Goal: Use online tool/utility: Utilize a website feature to perform a specific function

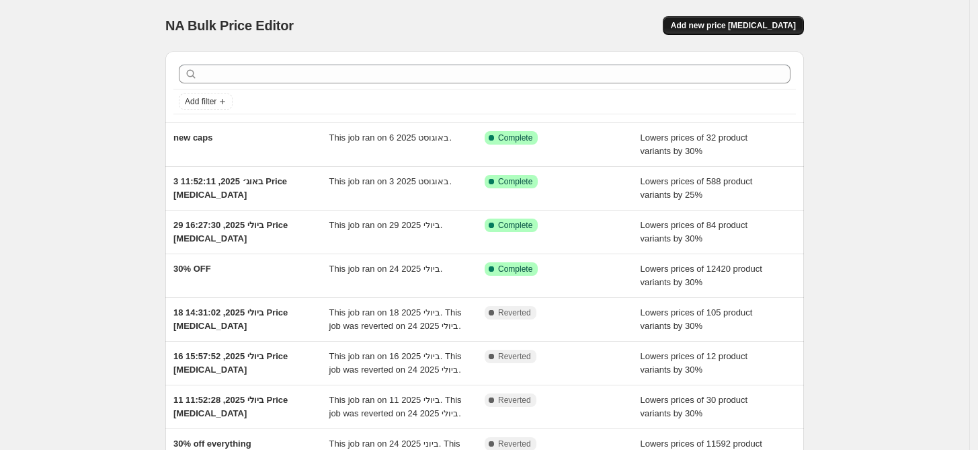
click at [781, 28] on span "Add new price [MEDICAL_DATA]" at bounding box center [733, 25] width 125 height 11
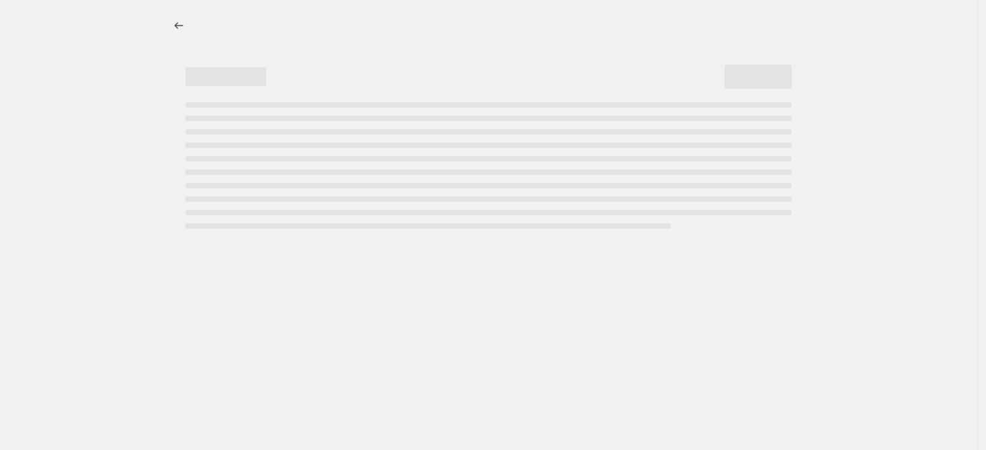
select select "percentage"
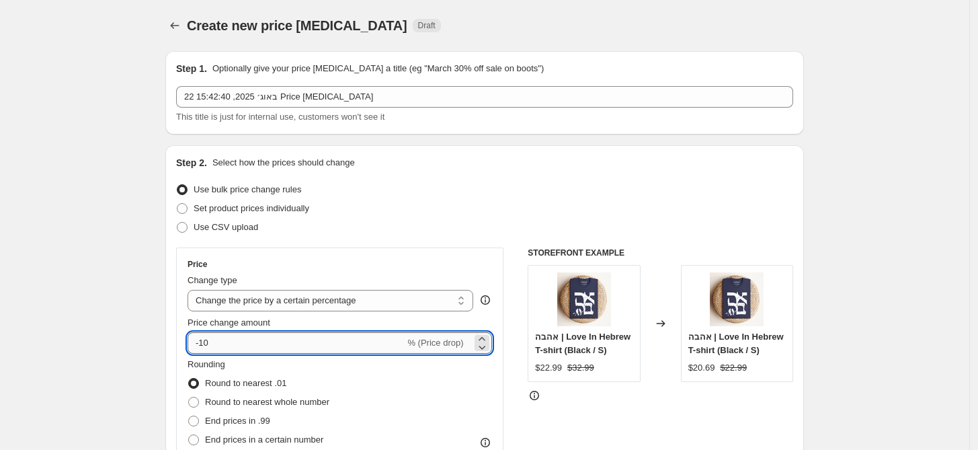
drag, startPoint x: 214, startPoint y: 344, endPoint x: 204, endPoint y: 346, distance: 10.2
click at [204, 346] on input "-10" at bounding box center [296, 343] width 217 height 22
type input "-25"
click at [272, 208] on span "Set product prices individually" at bounding box center [252, 208] width 116 height 10
click at [177, 204] on input "Set product prices individually" at bounding box center [177, 203] width 1 height 1
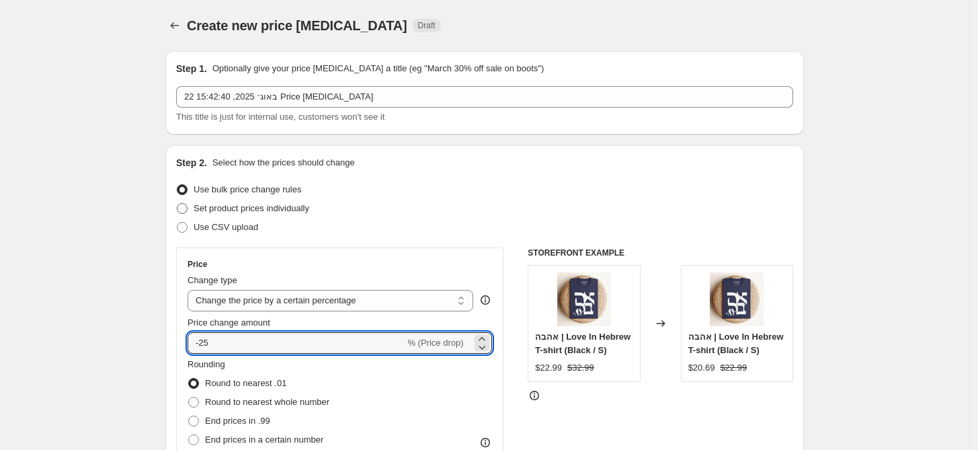
radio input "true"
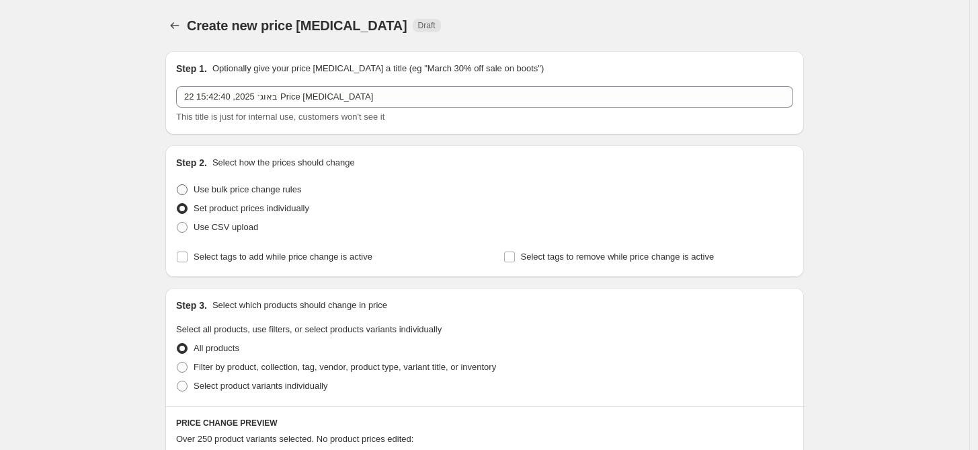
click at [262, 193] on span "Use bulk price change rules" at bounding box center [248, 189] width 108 height 10
click at [177, 185] on input "Use bulk price change rules" at bounding box center [177, 184] width 1 height 1
radio input "true"
select select "percentage"
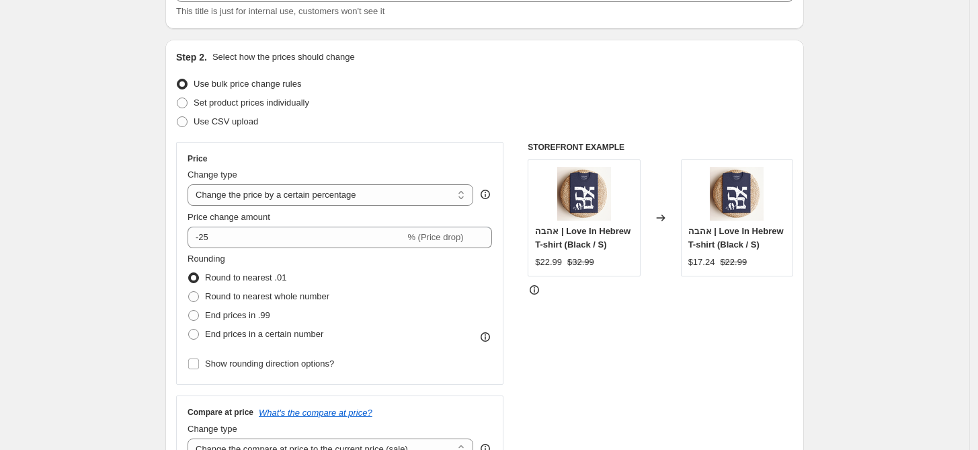
scroll to position [149, 0]
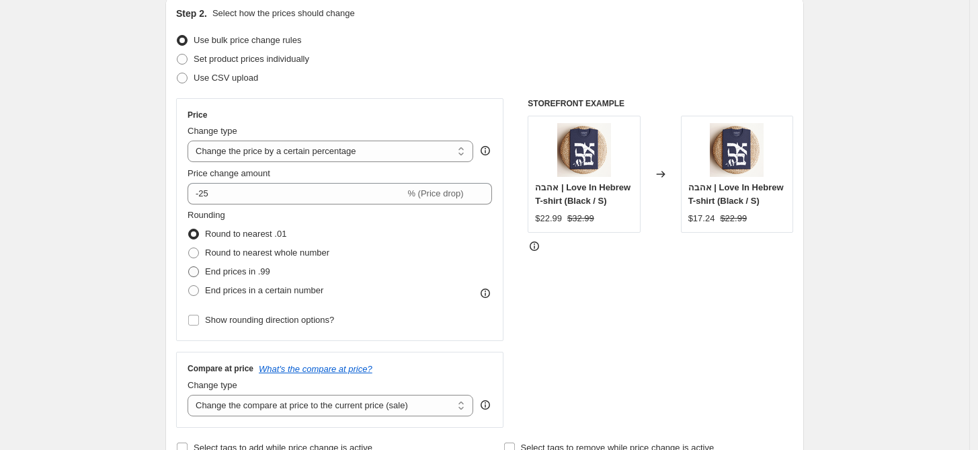
click at [258, 270] on span "End prices in .99" at bounding box center [237, 271] width 65 height 10
click at [189, 267] on input "End prices in .99" at bounding box center [188, 266] width 1 height 1
radio input "true"
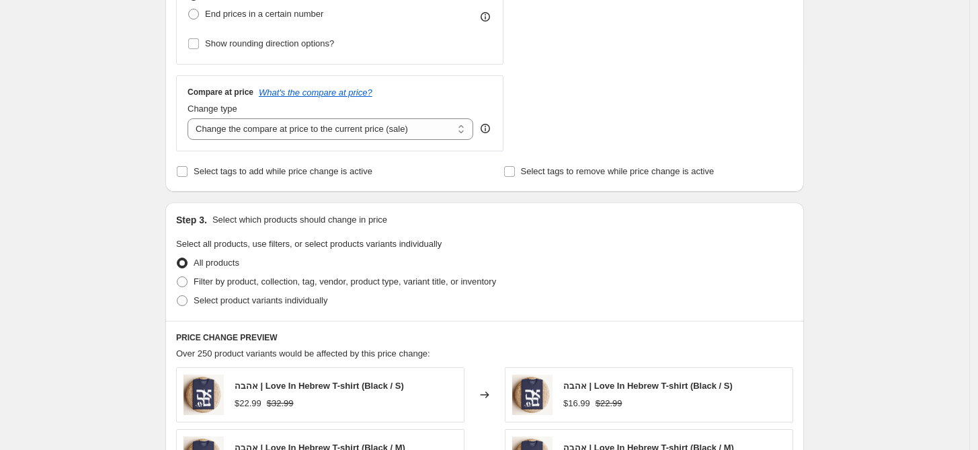
scroll to position [448, 0]
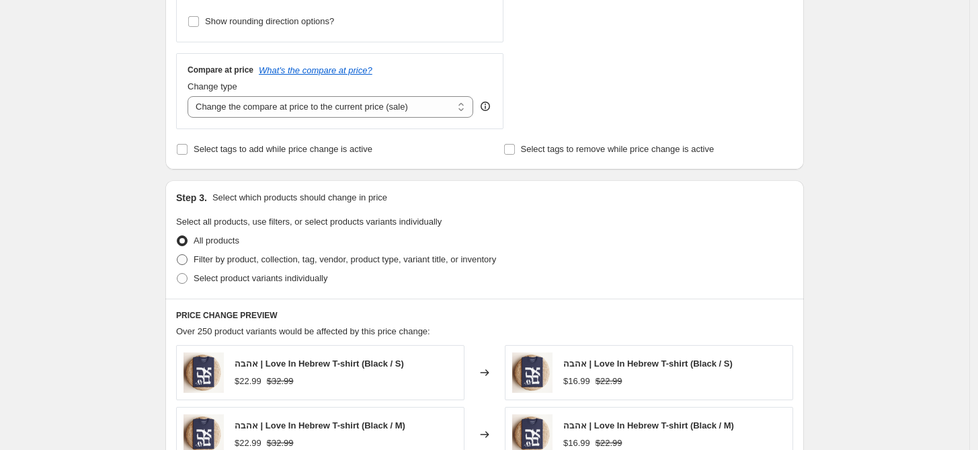
click at [425, 260] on span "Filter by product, collection, tag, vendor, product type, variant title, or inv…" at bounding box center [345, 259] width 303 height 10
click at [177, 255] on input "Filter by product, collection, tag, vendor, product type, variant title, or inv…" at bounding box center [177, 254] width 1 height 1
radio input "true"
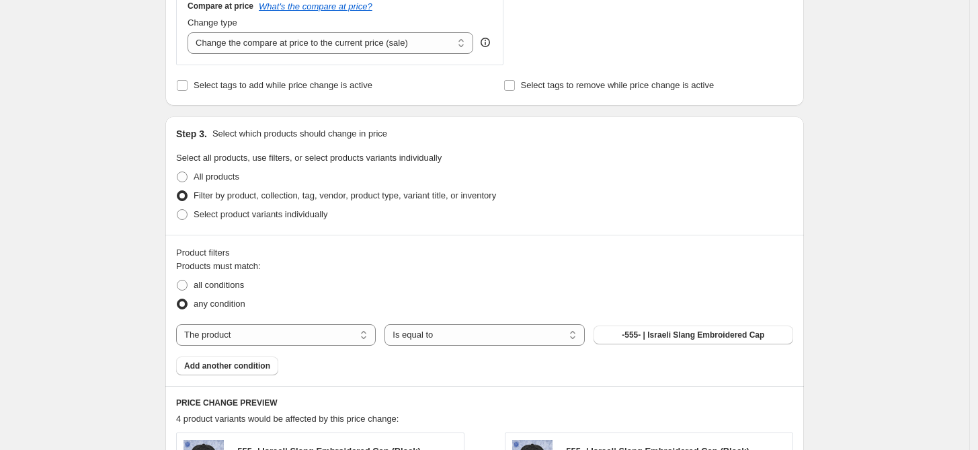
scroll to position [597, 0]
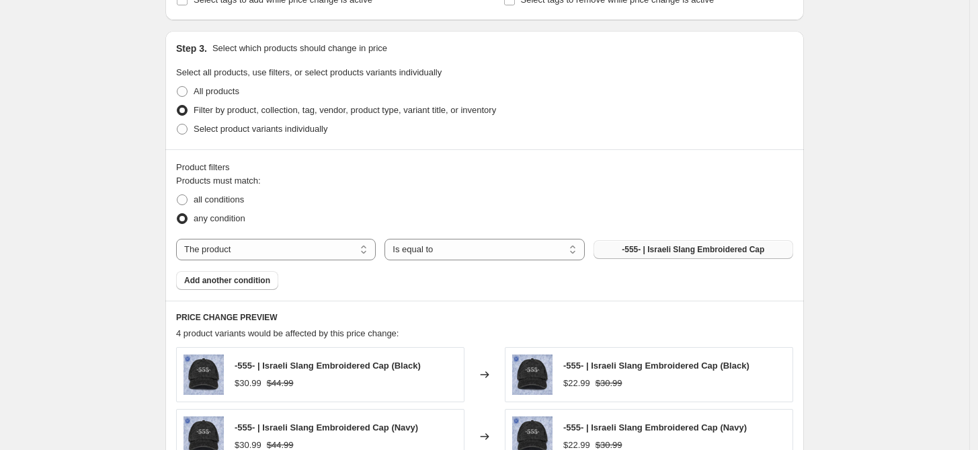
click at [641, 251] on span "-555- | Israeli Slang Embroidered Cap" at bounding box center [693, 249] width 143 height 11
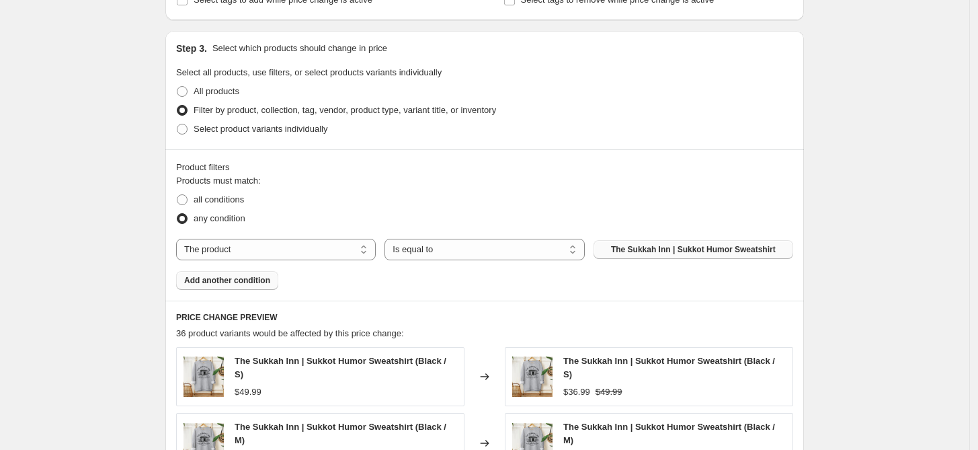
click at [247, 280] on span "Add another condition" at bounding box center [227, 280] width 86 height 11
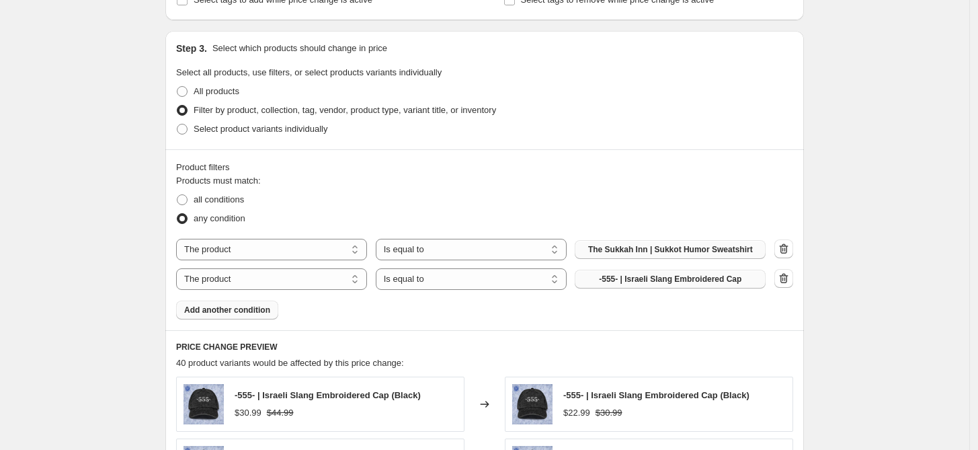
click at [648, 279] on span "-555- | Israeli Slang Embroidered Cap" at bounding box center [670, 279] width 143 height 11
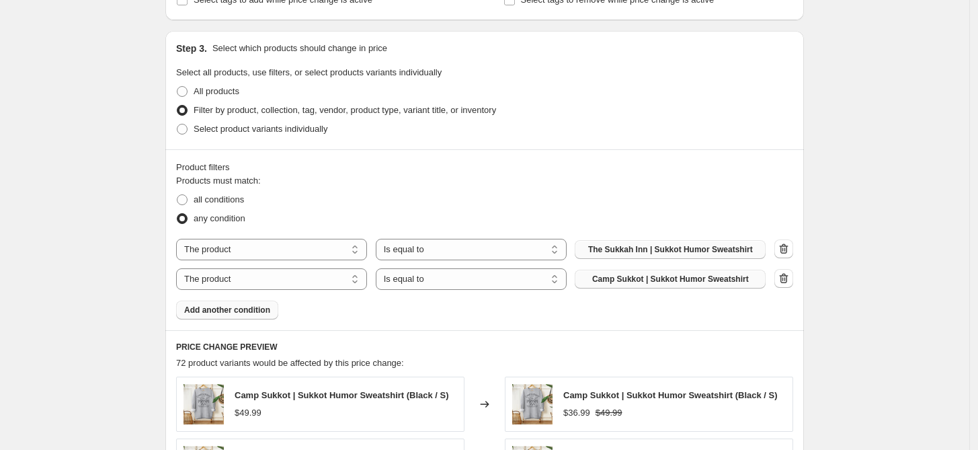
click at [206, 313] on span "Add another condition" at bounding box center [227, 310] width 86 height 11
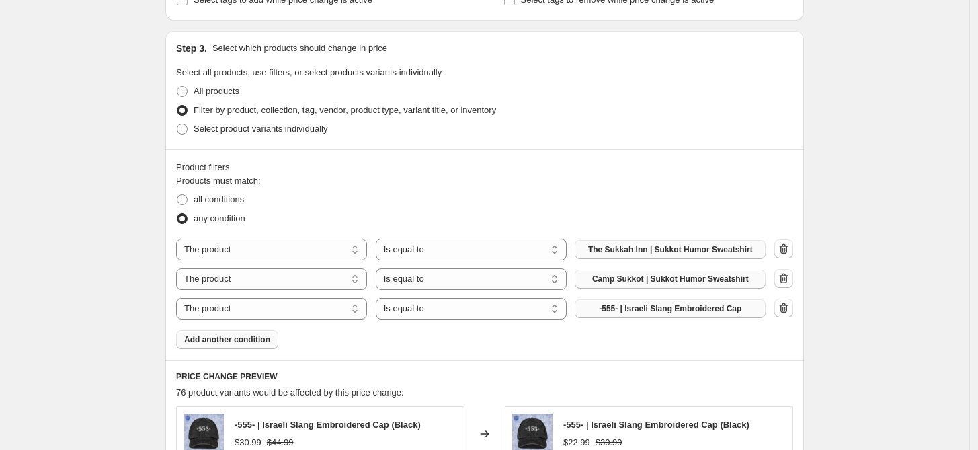
click at [664, 308] on span "-555- | Israeli Slang Embroidered Cap" at bounding box center [670, 308] width 143 height 11
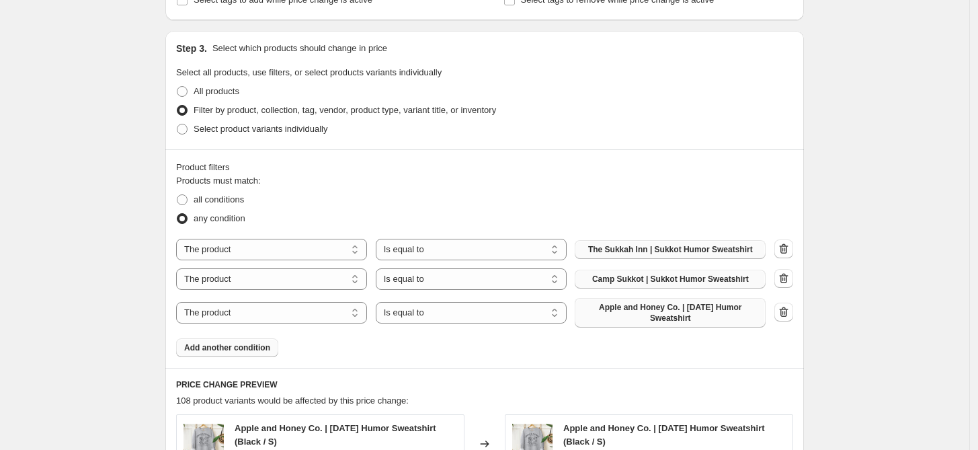
click at [240, 349] on span "Add another condition" at bounding box center [227, 347] width 86 height 11
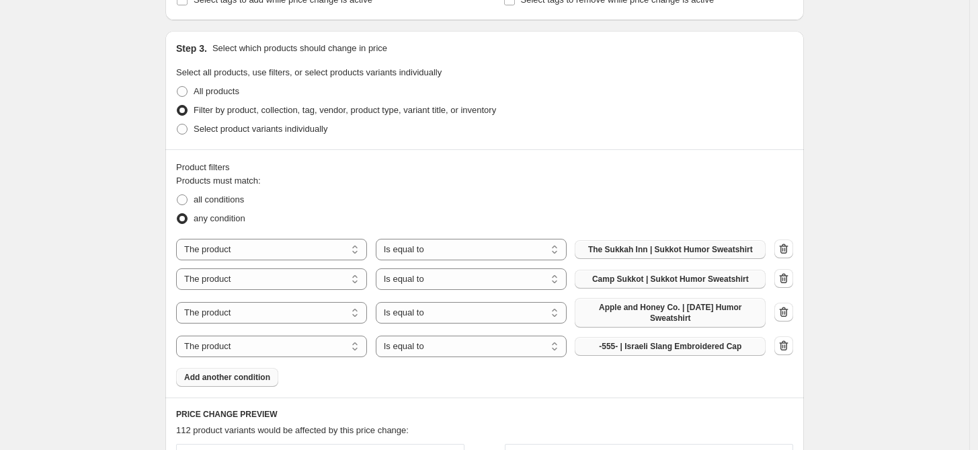
click at [638, 344] on span "-555- | Israeli Slang Embroidered Cap" at bounding box center [670, 346] width 143 height 11
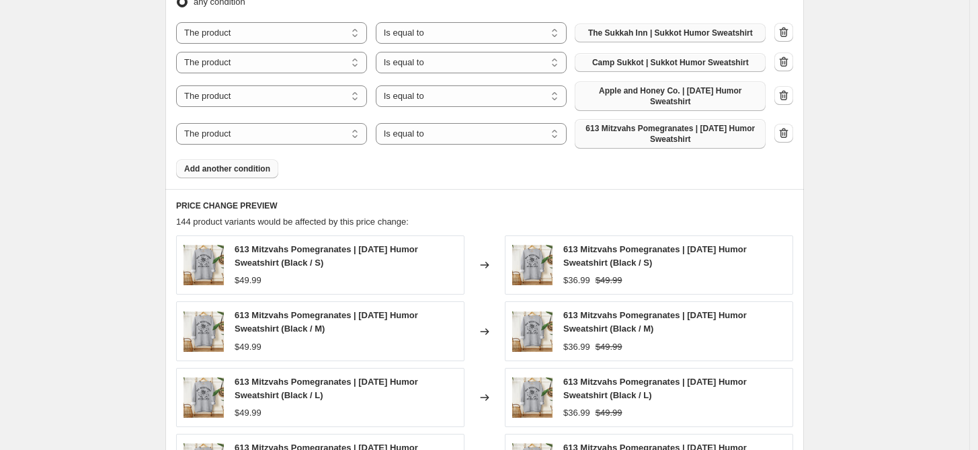
scroll to position [822, 0]
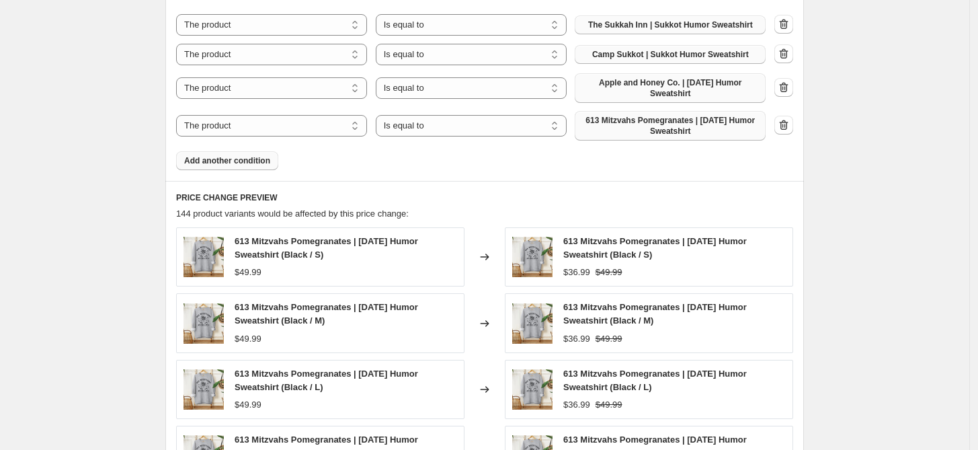
click at [265, 165] on span "Add another condition" at bounding box center [227, 160] width 86 height 11
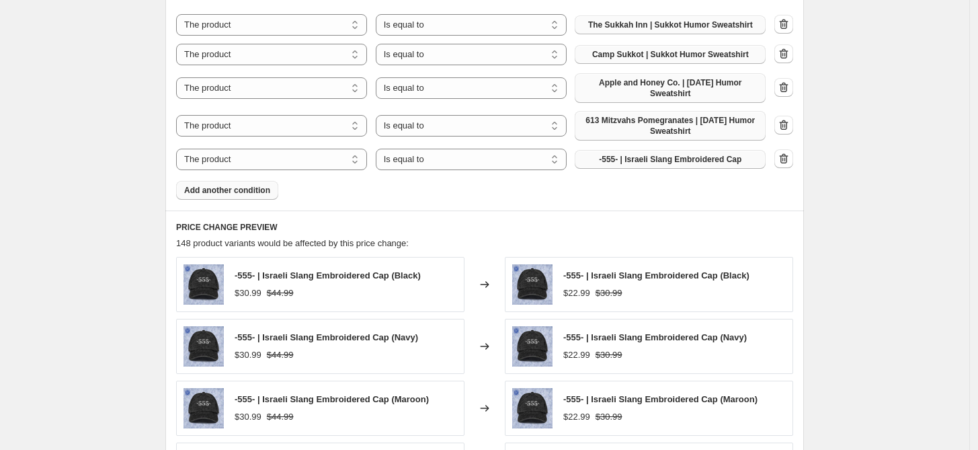
click at [668, 161] on span "-555- | Israeli Slang Embroidered Cap" at bounding box center [670, 159] width 143 height 11
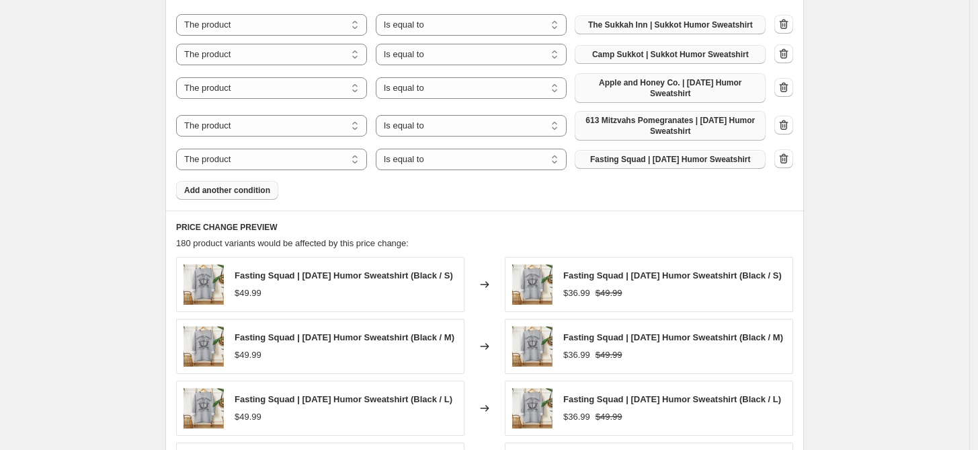
click at [247, 186] on span "Add another condition" at bounding box center [227, 190] width 86 height 11
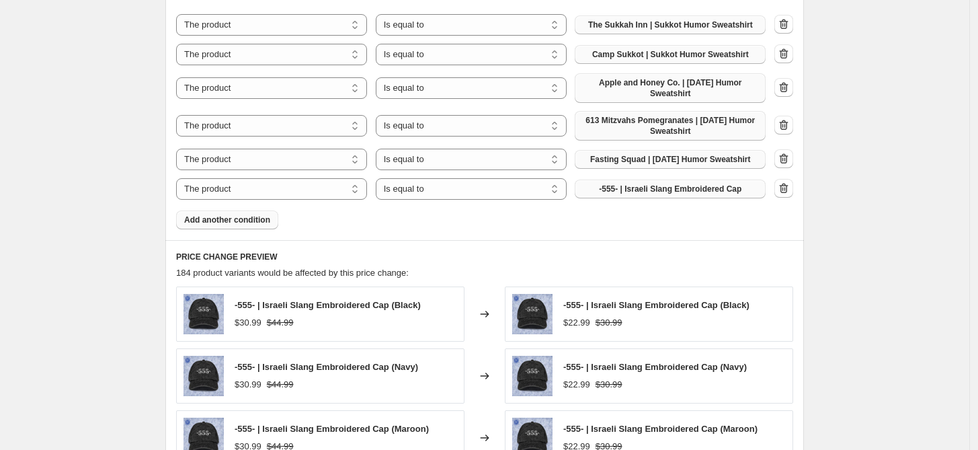
click at [672, 188] on span "-555- | Israeli Slang Embroidered Cap" at bounding box center [670, 189] width 143 height 11
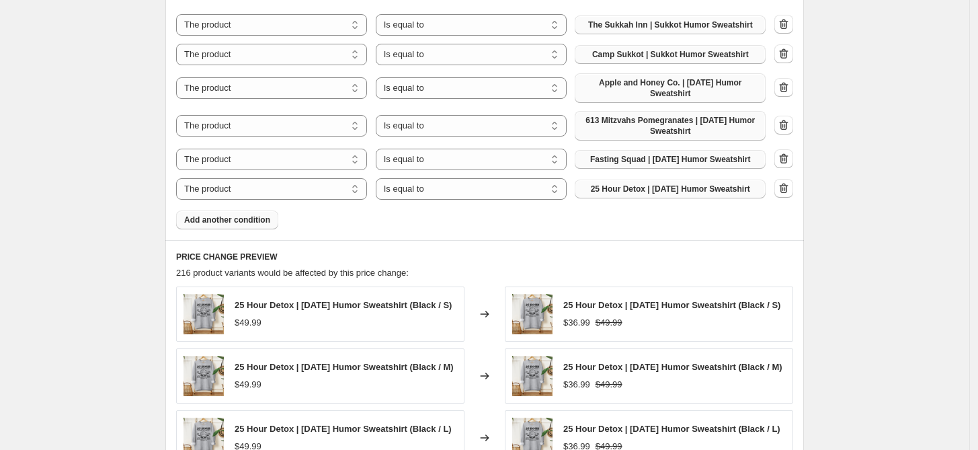
click at [269, 227] on button "Add another condition" at bounding box center [227, 219] width 102 height 19
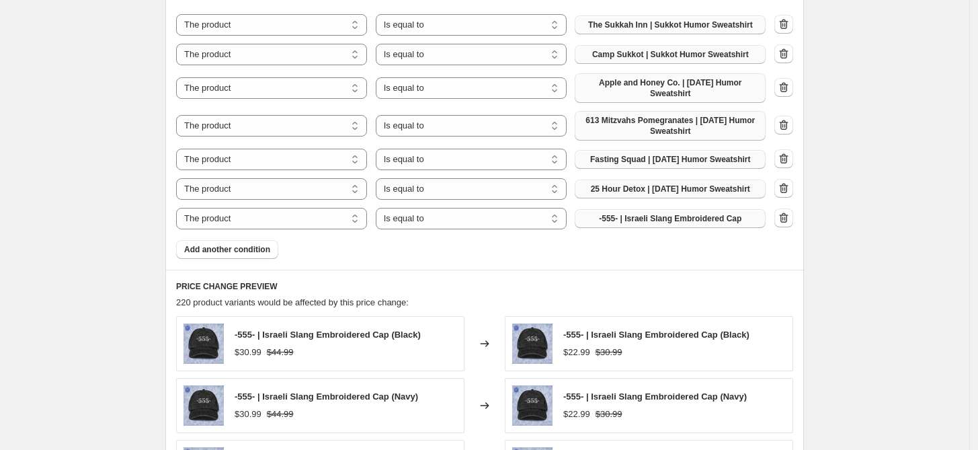
click at [661, 221] on span "-555- | Israeli Slang Embroidered Cap" at bounding box center [670, 218] width 143 height 11
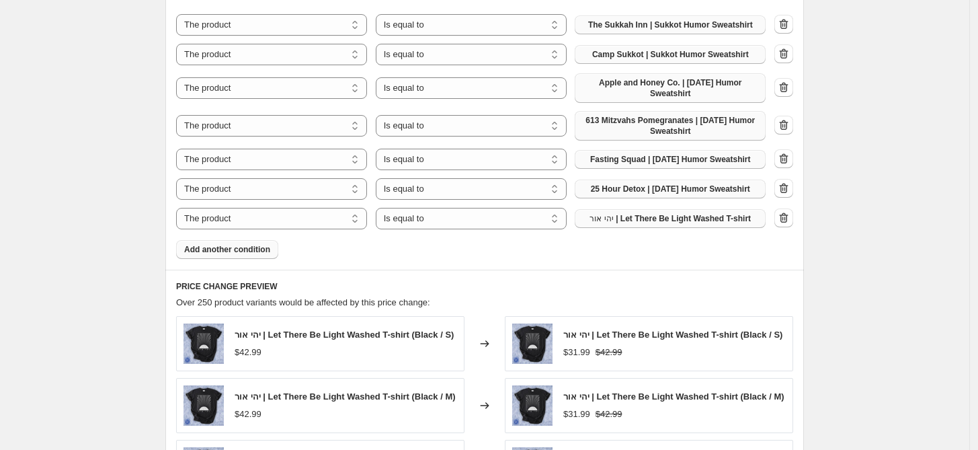
click at [243, 257] on button "Add another condition" at bounding box center [227, 249] width 102 height 19
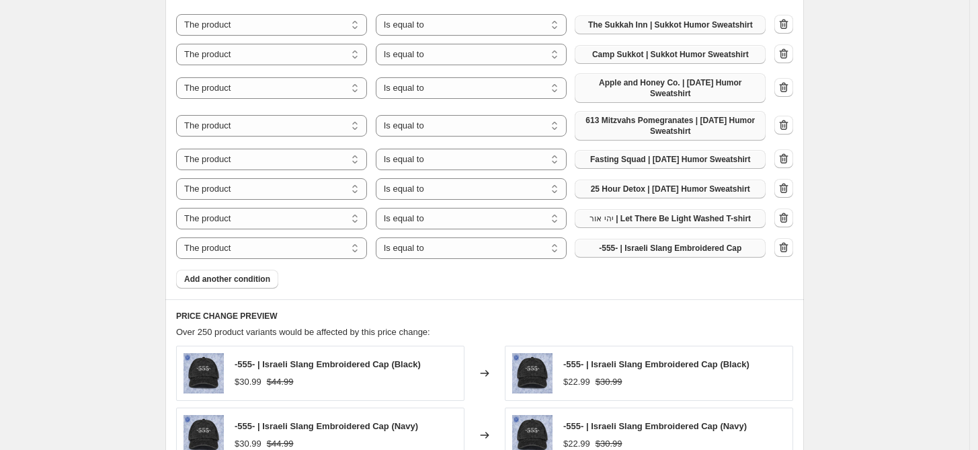
click at [654, 252] on span "-555- | Israeli Slang Embroidered Cap" at bounding box center [670, 248] width 143 height 11
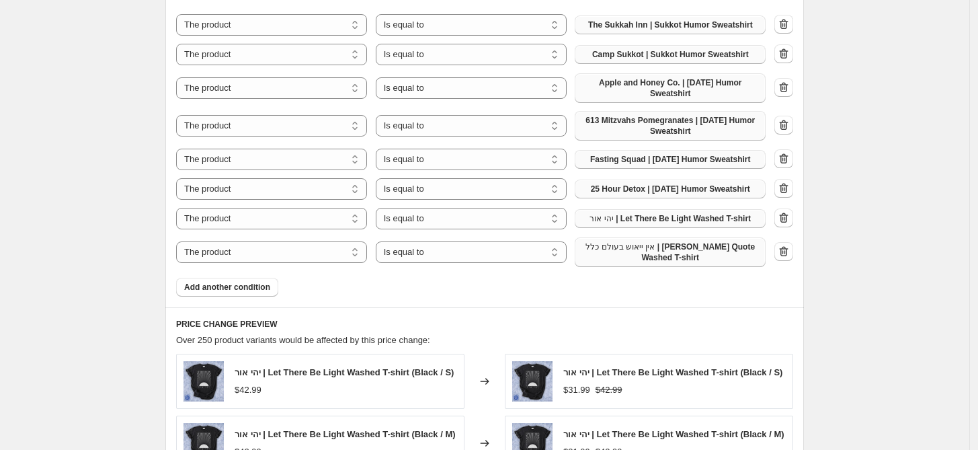
click at [241, 291] on span "Add another condition" at bounding box center [227, 287] width 86 height 11
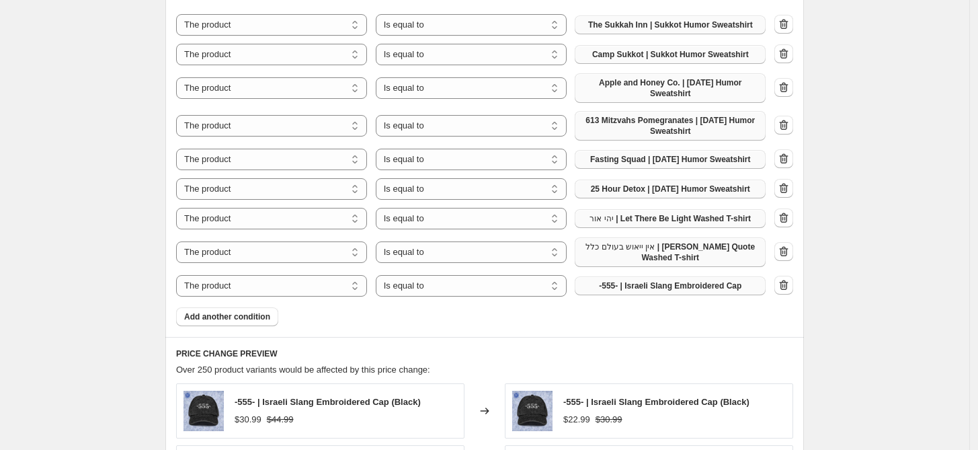
click at [679, 283] on span "-555- | Israeli Slang Embroidered Cap" at bounding box center [670, 285] width 143 height 11
click at [237, 319] on span "Add another condition" at bounding box center [227, 316] width 86 height 11
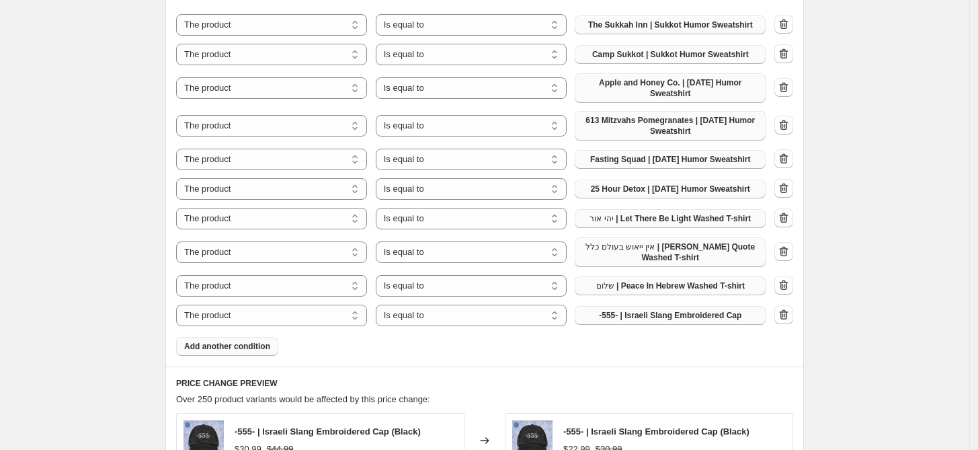
click at [658, 319] on span "-555- | Israeli Slang Embroidered Cap" at bounding box center [670, 315] width 143 height 11
click at [262, 351] on span "Add another condition" at bounding box center [227, 346] width 86 height 11
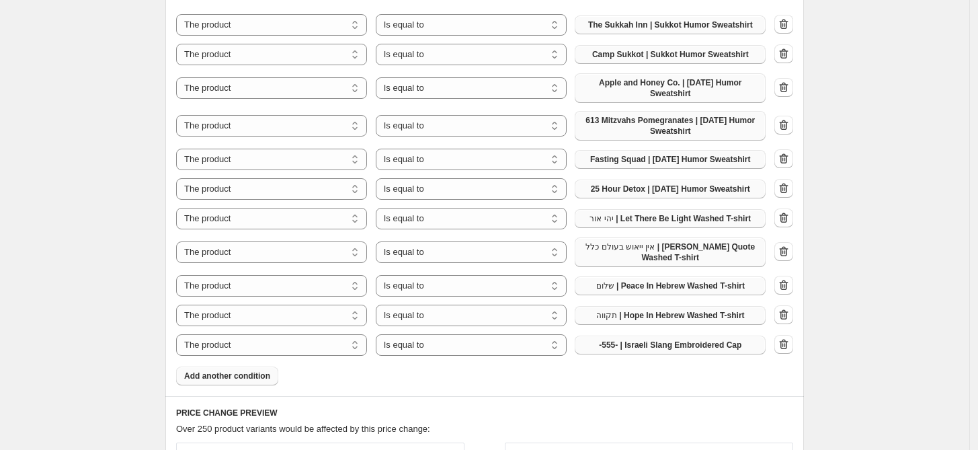
click at [656, 348] on span "-555- | Israeli Slang Embroidered Cap" at bounding box center [670, 345] width 143 height 11
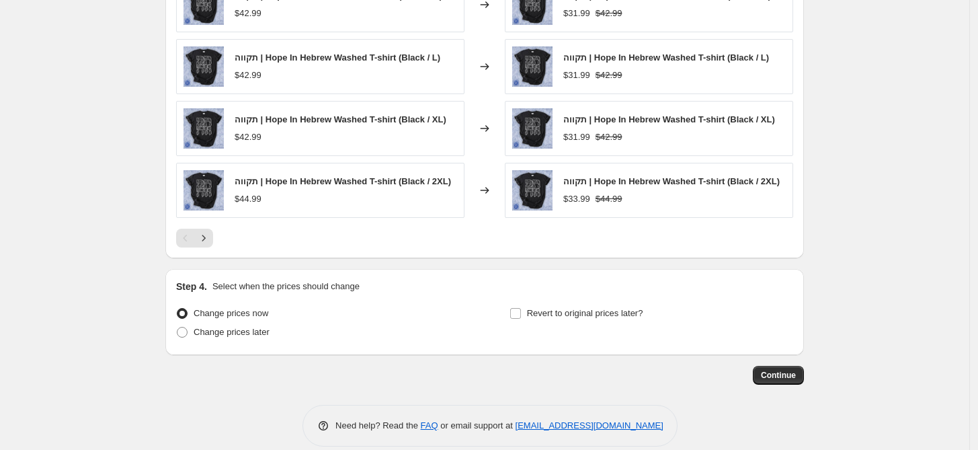
scroll to position [1373, 0]
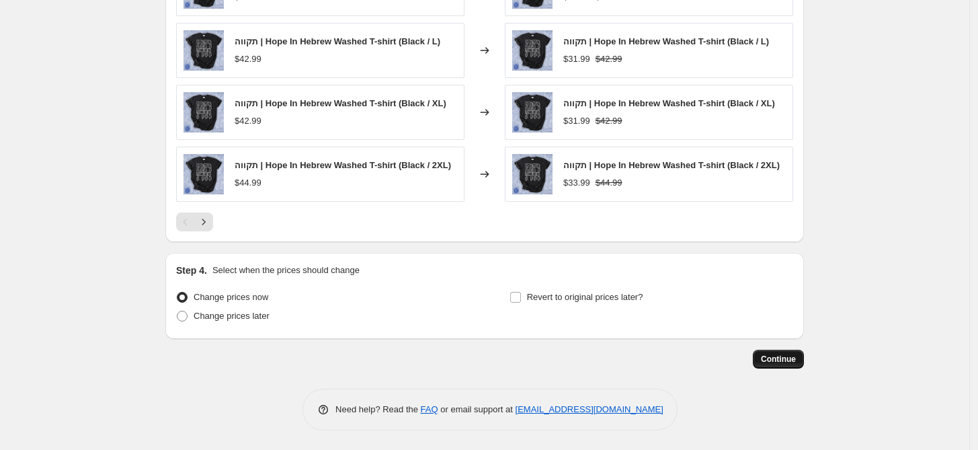
click at [782, 362] on span "Continue" at bounding box center [778, 359] width 35 height 11
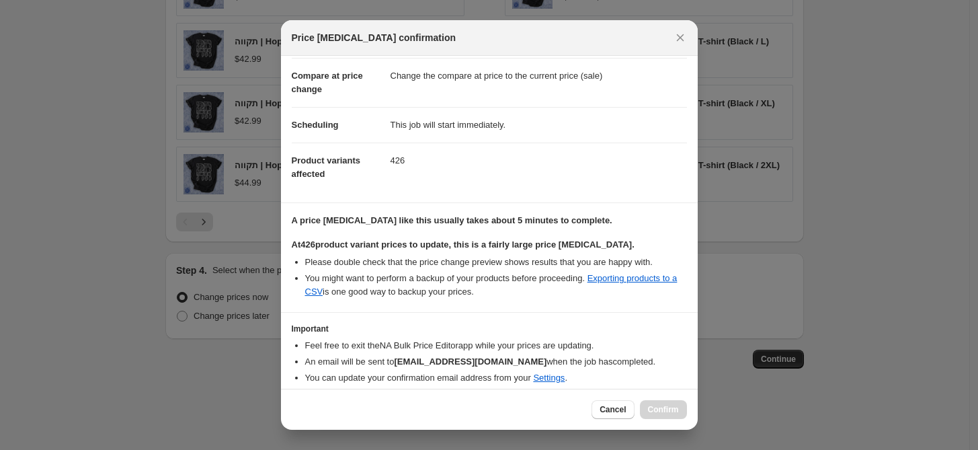
scroll to position [106, 0]
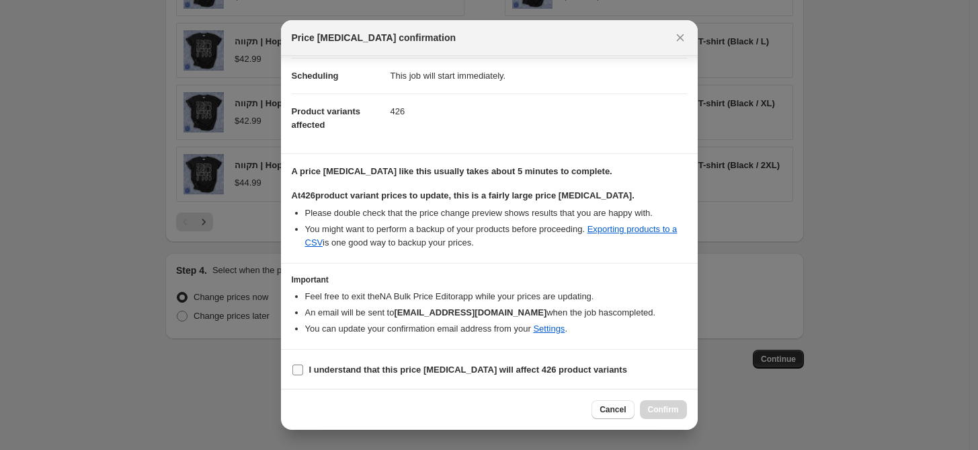
click at [376, 364] on b "I understand that this price change job will affect 426 product variants" at bounding box center [468, 369] width 318 height 10
click at [303, 364] on input "I understand that this price change job will affect 426 product variants" at bounding box center [297, 369] width 11 height 11
checkbox input "true"
click at [671, 408] on span "Confirm" at bounding box center [663, 409] width 31 height 11
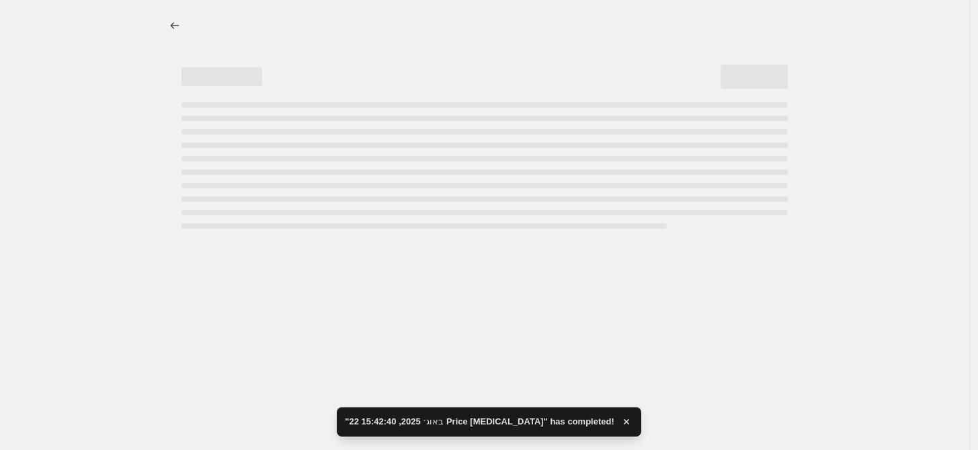
select select "percentage"
